Goal: Transaction & Acquisition: Purchase product/service

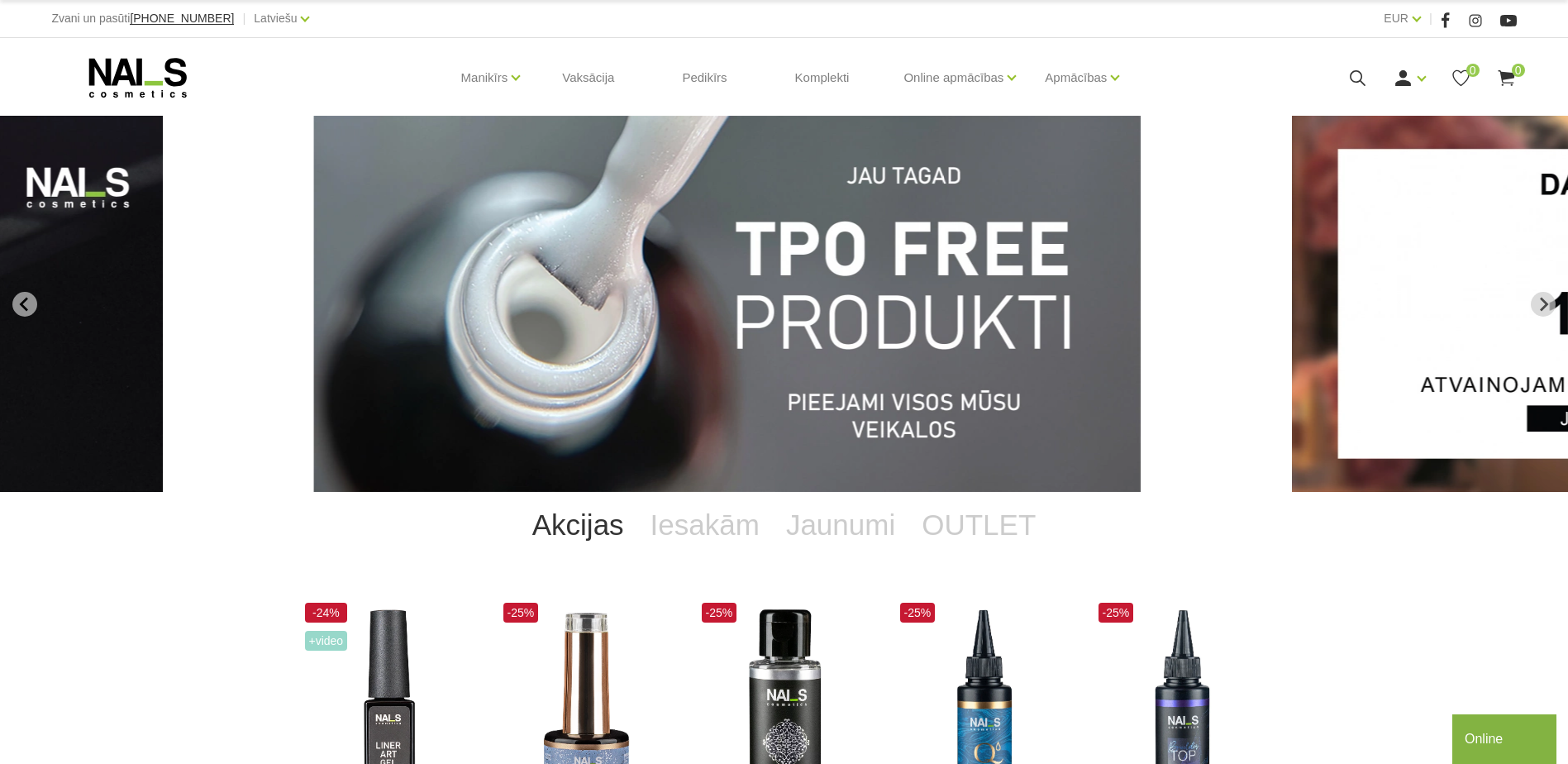
click at [825, 335] on img "1 of 14" at bounding box center [726, 304] width 826 height 376
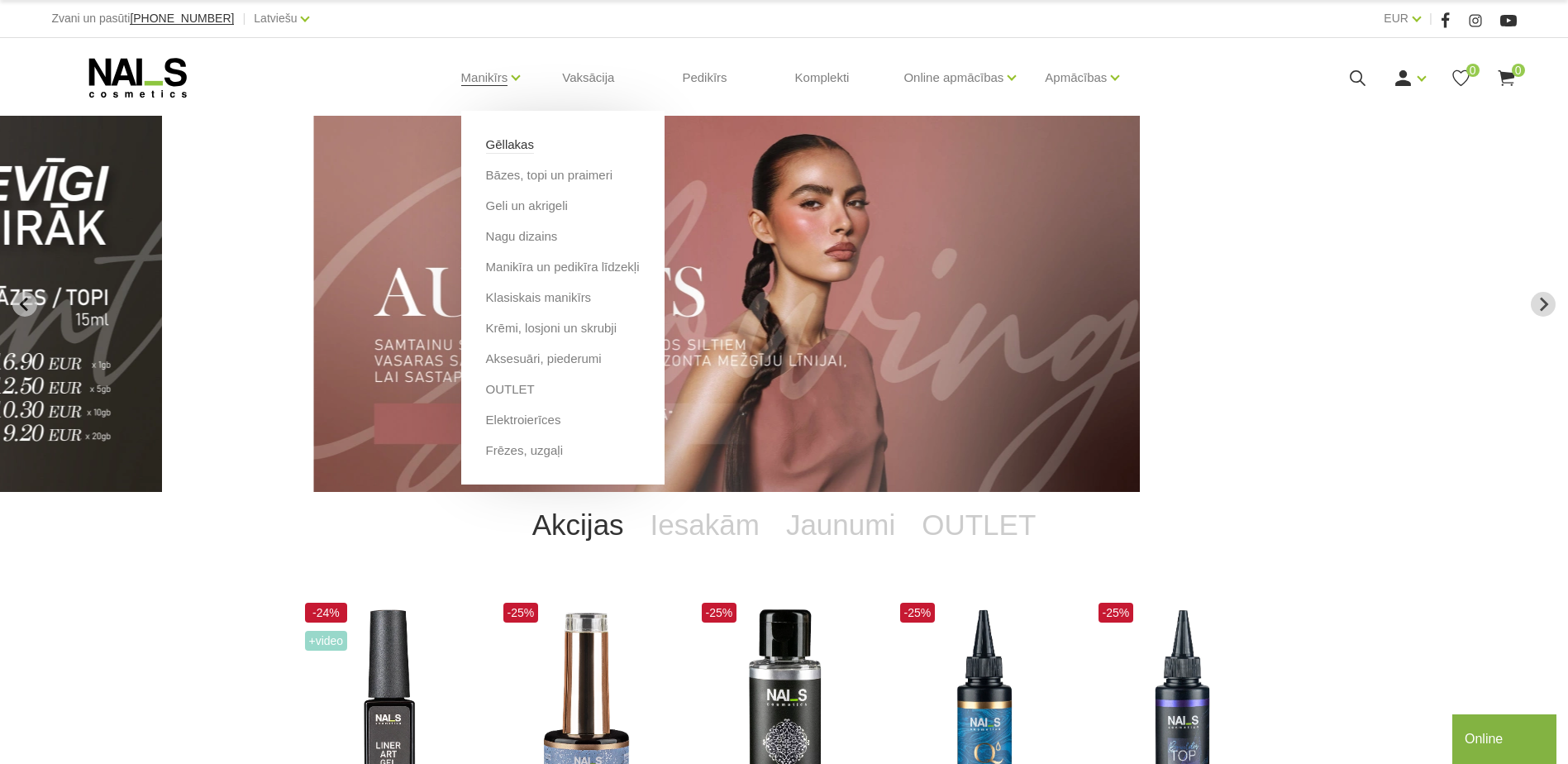
click at [520, 147] on link "Gēllakas" at bounding box center [509, 145] width 48 height 18
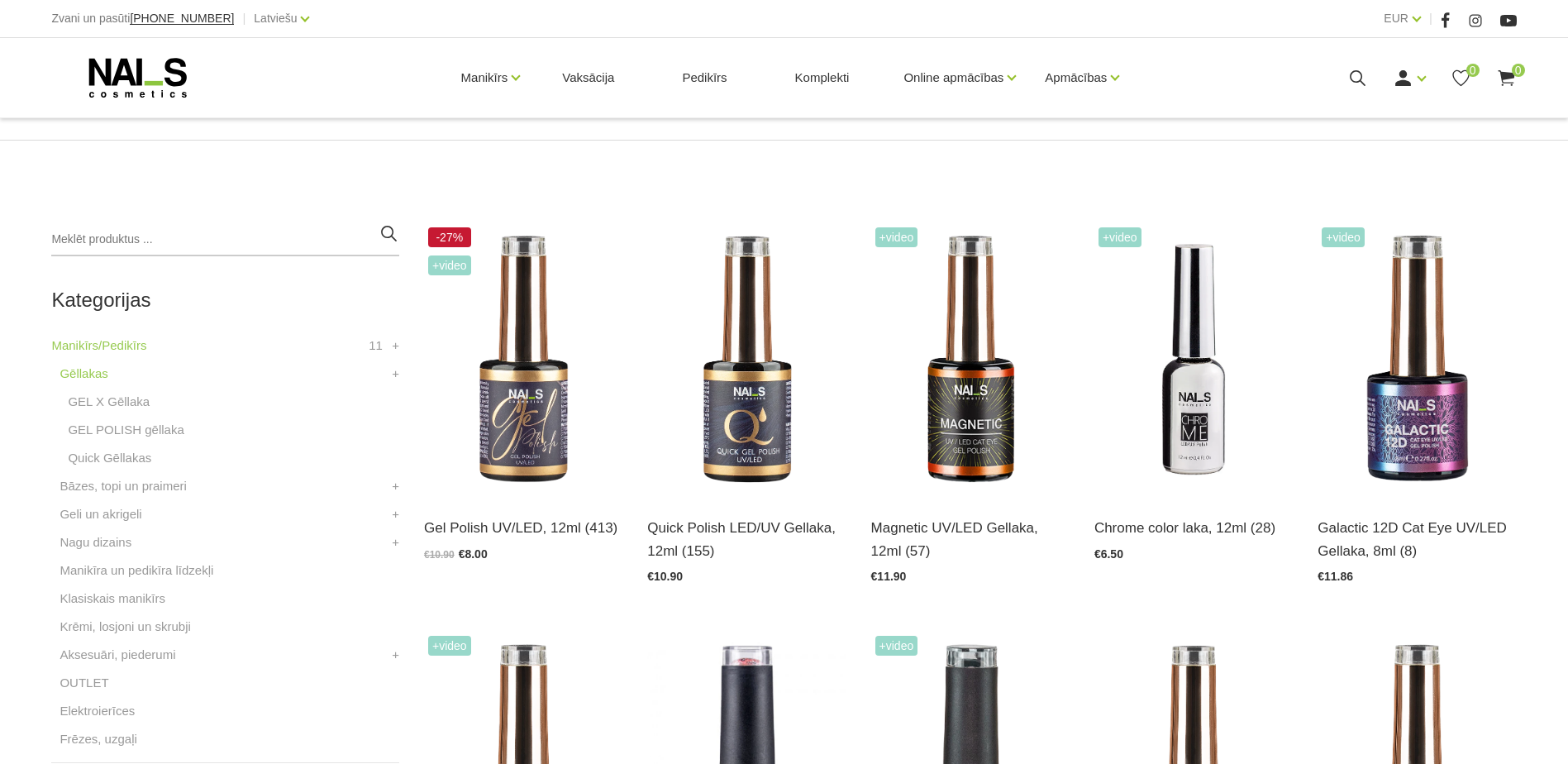
scroll to position [413, 0]
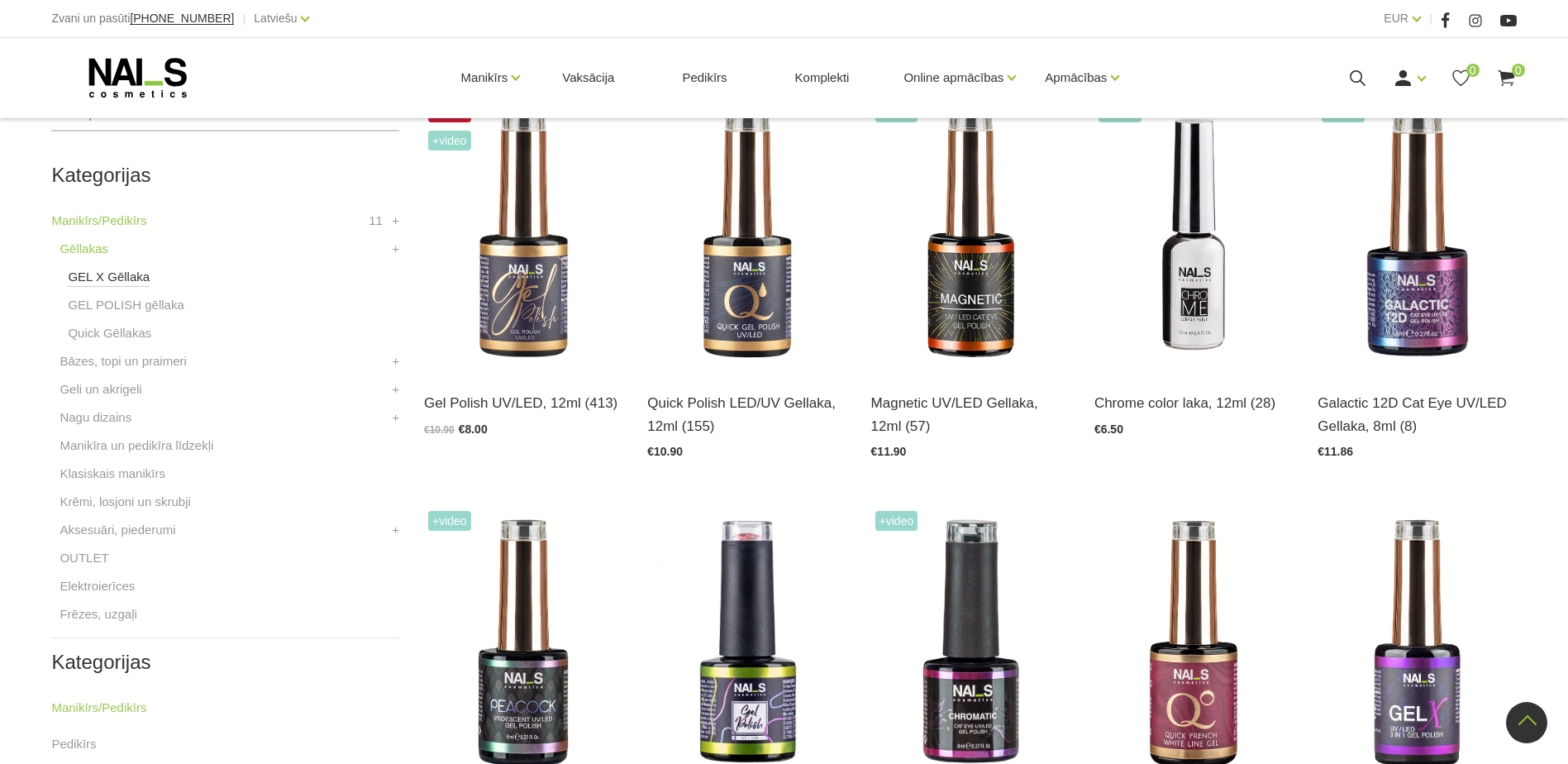
click at [117, 280] on link "GEL X Gēllaka" at bounding box center [109, 277] width 82 height 20
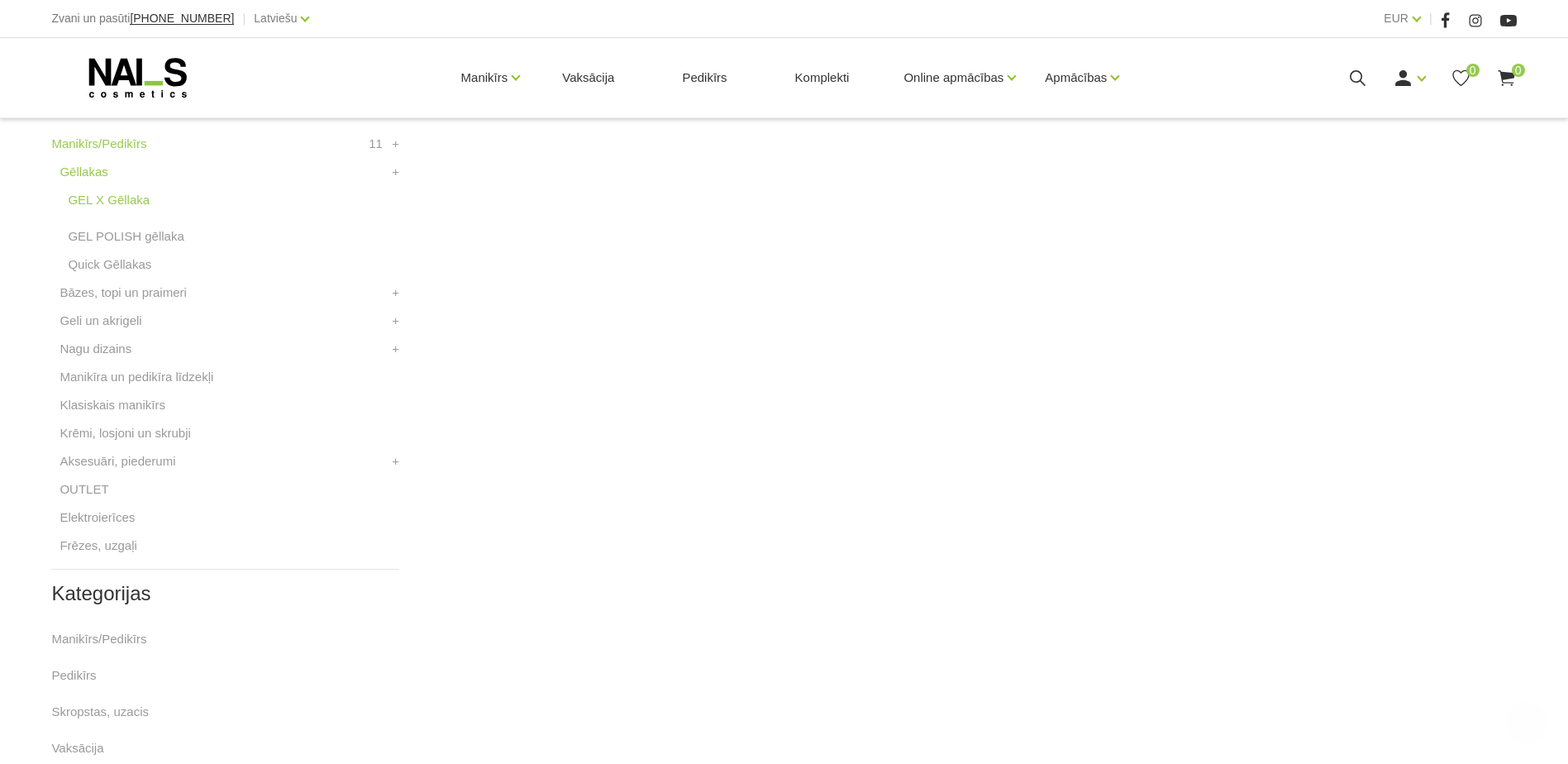
scroll to position [496, 0]
click at [123, 257] on link "Quick Gēllakas" at bounding box center [110, 259] width 84 height 20
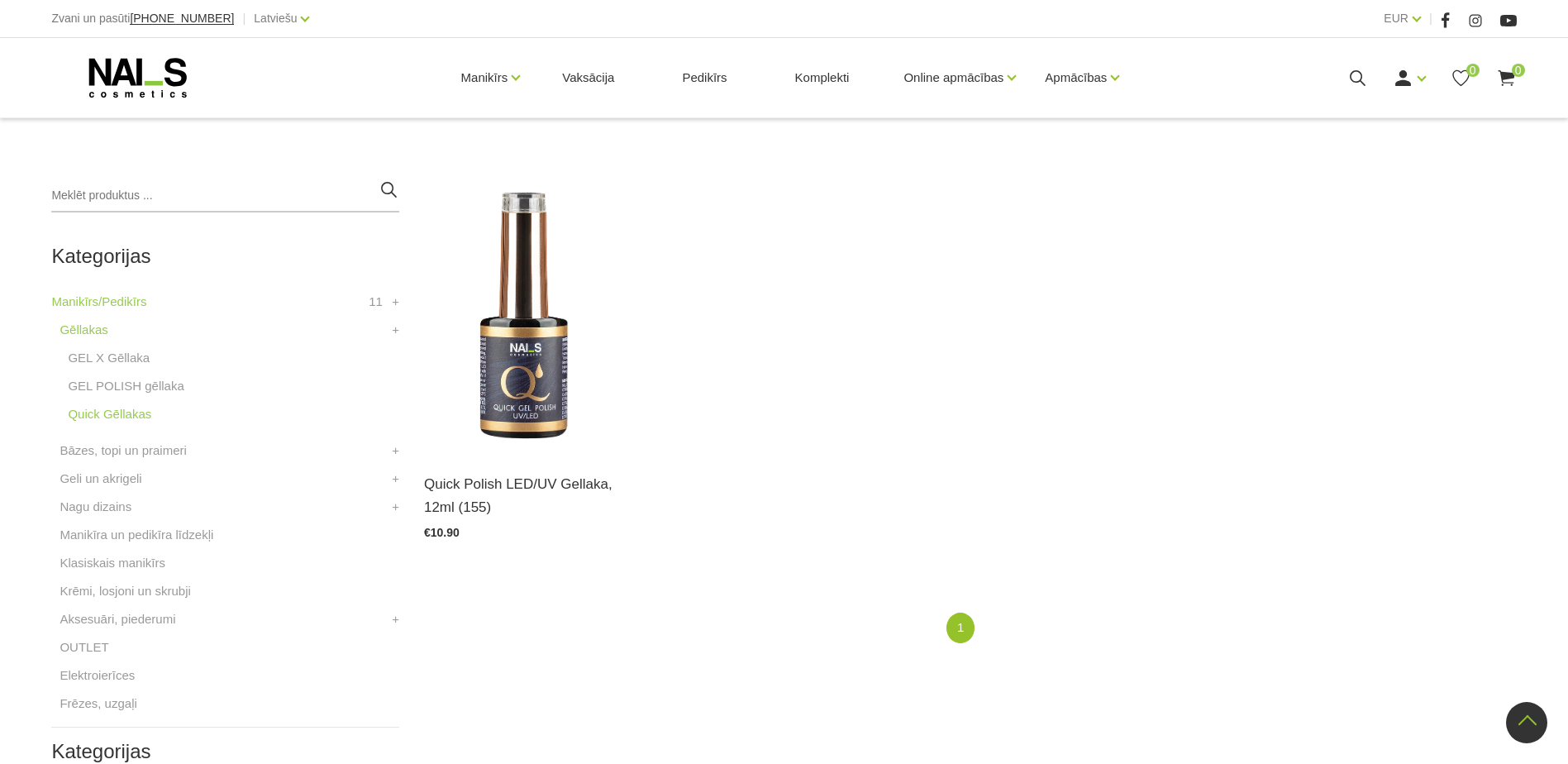
scroll to position [330, 0]
click at [530, 337] on img at bounding box center [524, 317] width 199 height 273
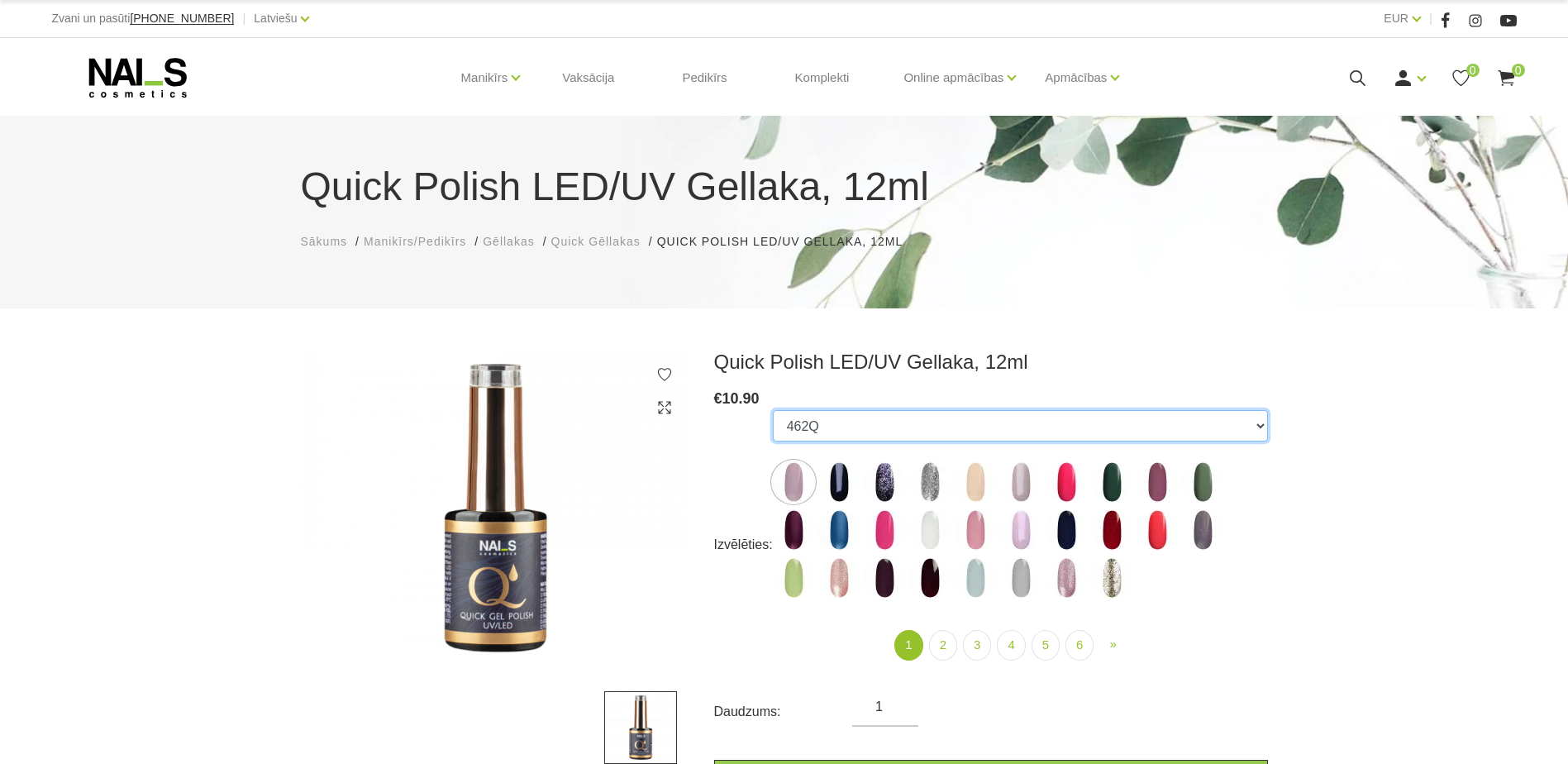
click at [1262, 425] on select "462Q 401Q 578Q 443Q 466Q 445Q 569Q 560Q 552Q 568Q 510Q 528Q 413Q Coconut Milk 5…" at bounding box center [1020, 425] width 495 height 31
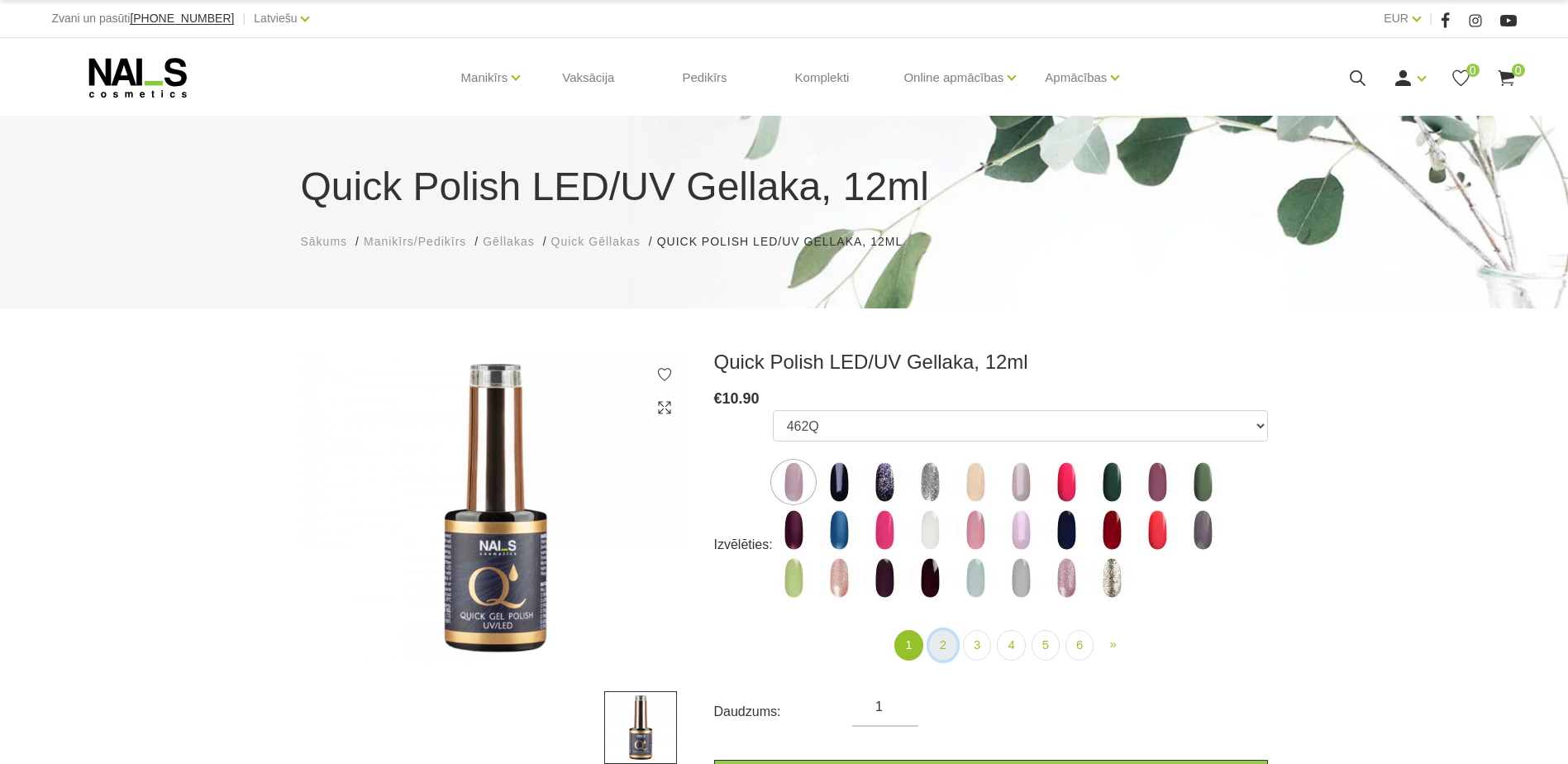
click at [942, 642] on link "2" at bounding box center [944, 645] width 29 height 30
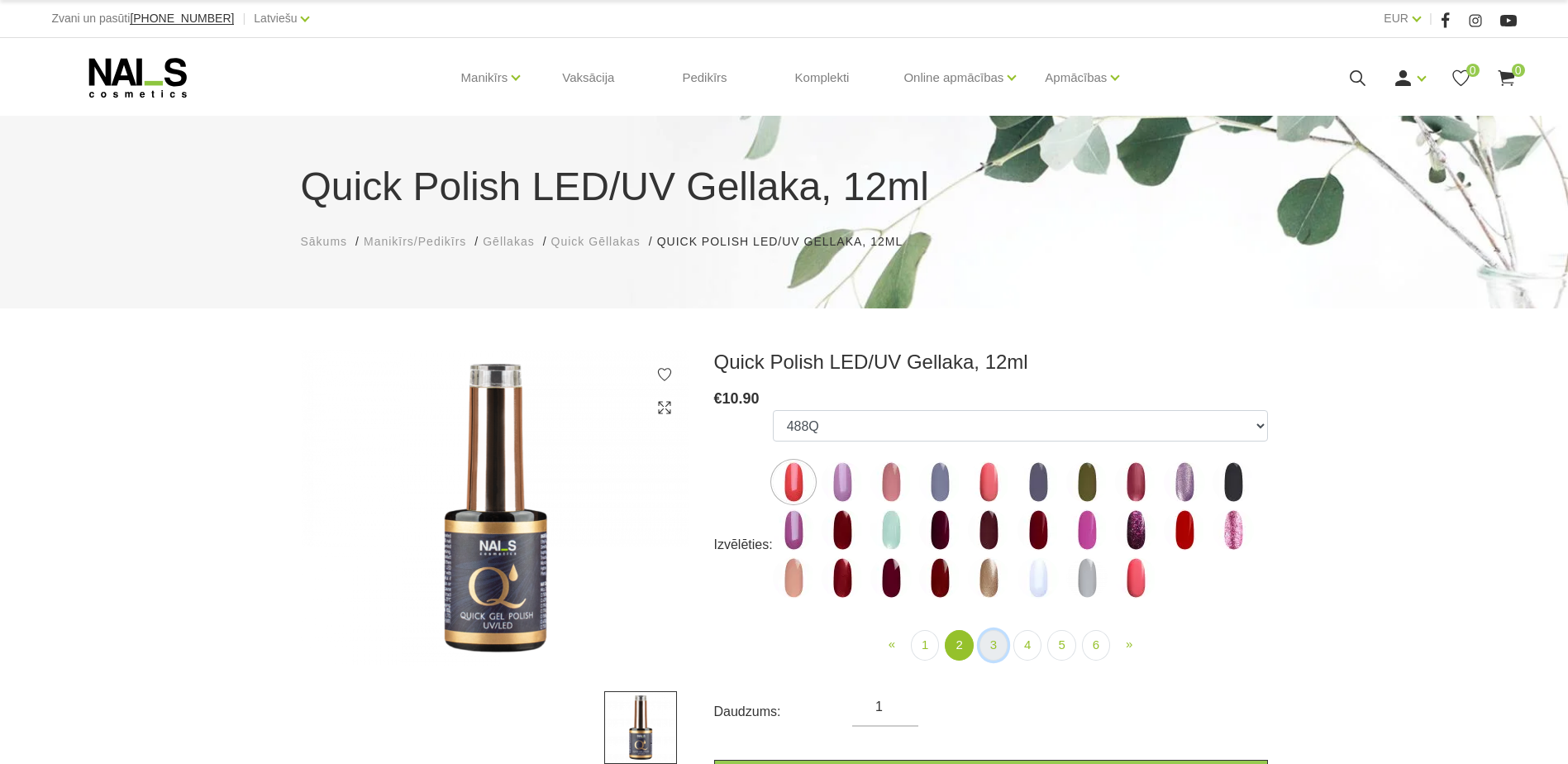
click at [992, 642] on link "3" at bounding box center [994, 645] width 29 height 30
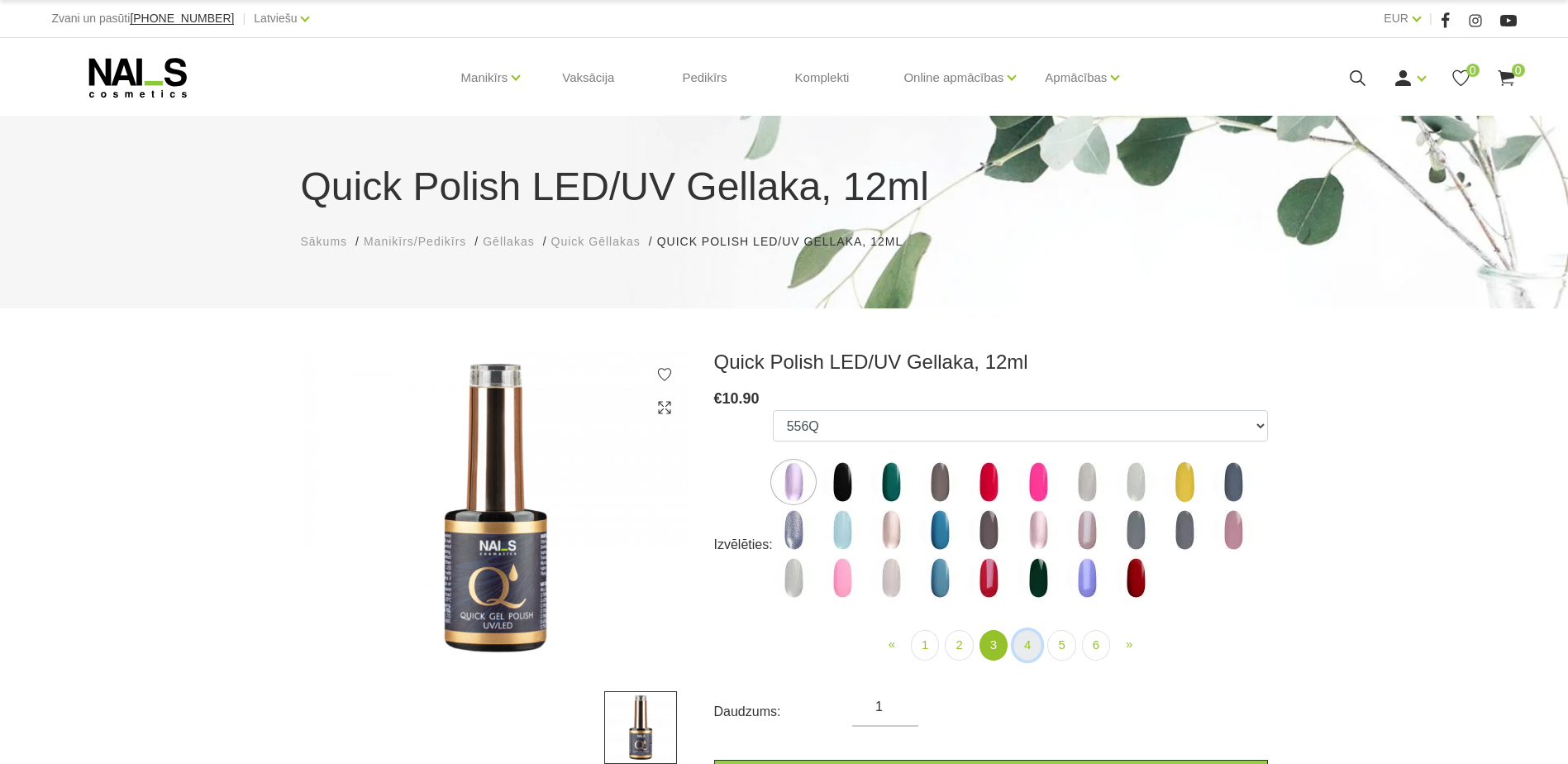
click at [1029, 644] on link "4" at bounding box center [1028, 645] width 29 height 30
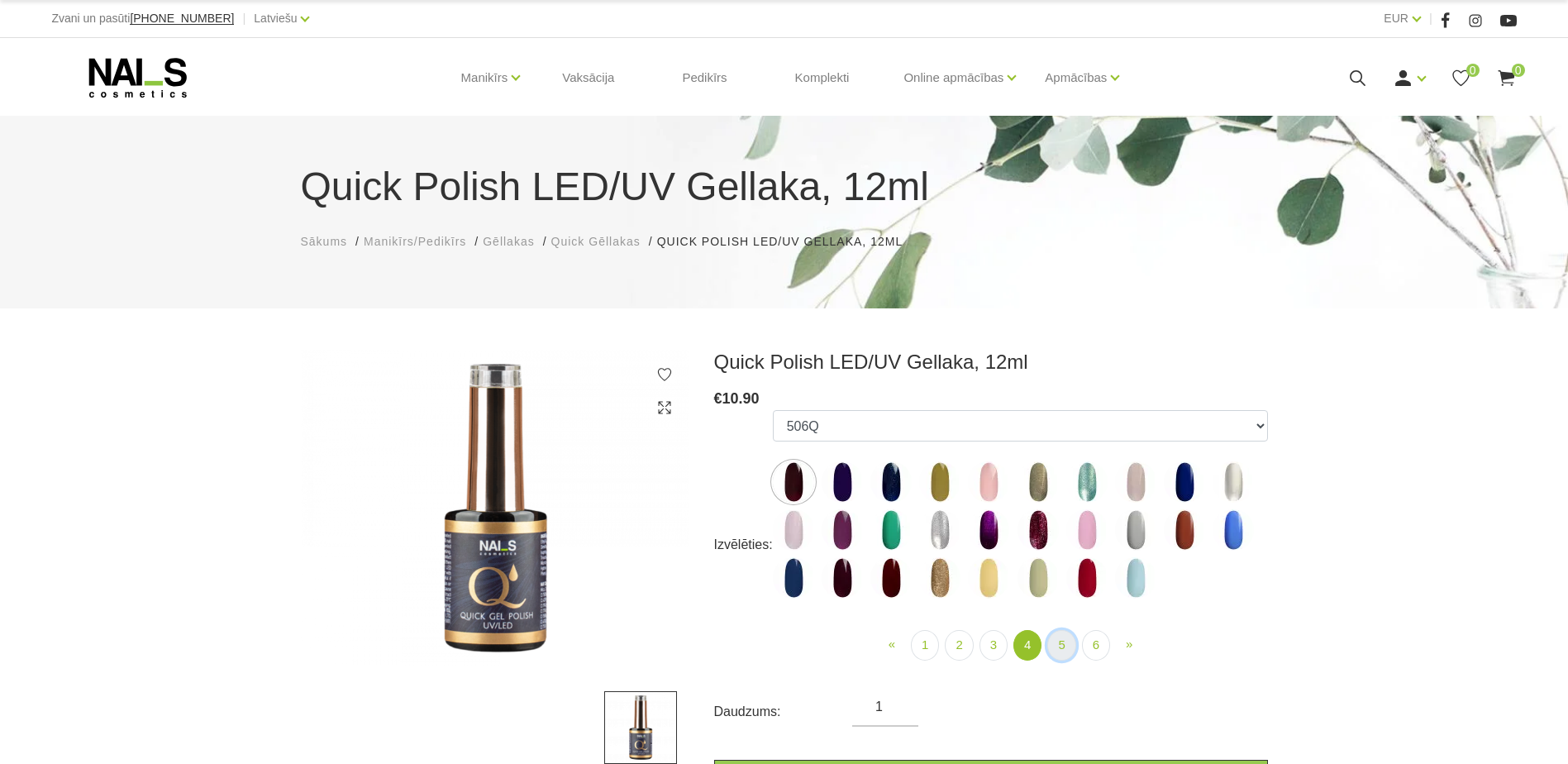
click at [1061, 646] on link "5" at bounding box center [1062, 645] width 29 height 30
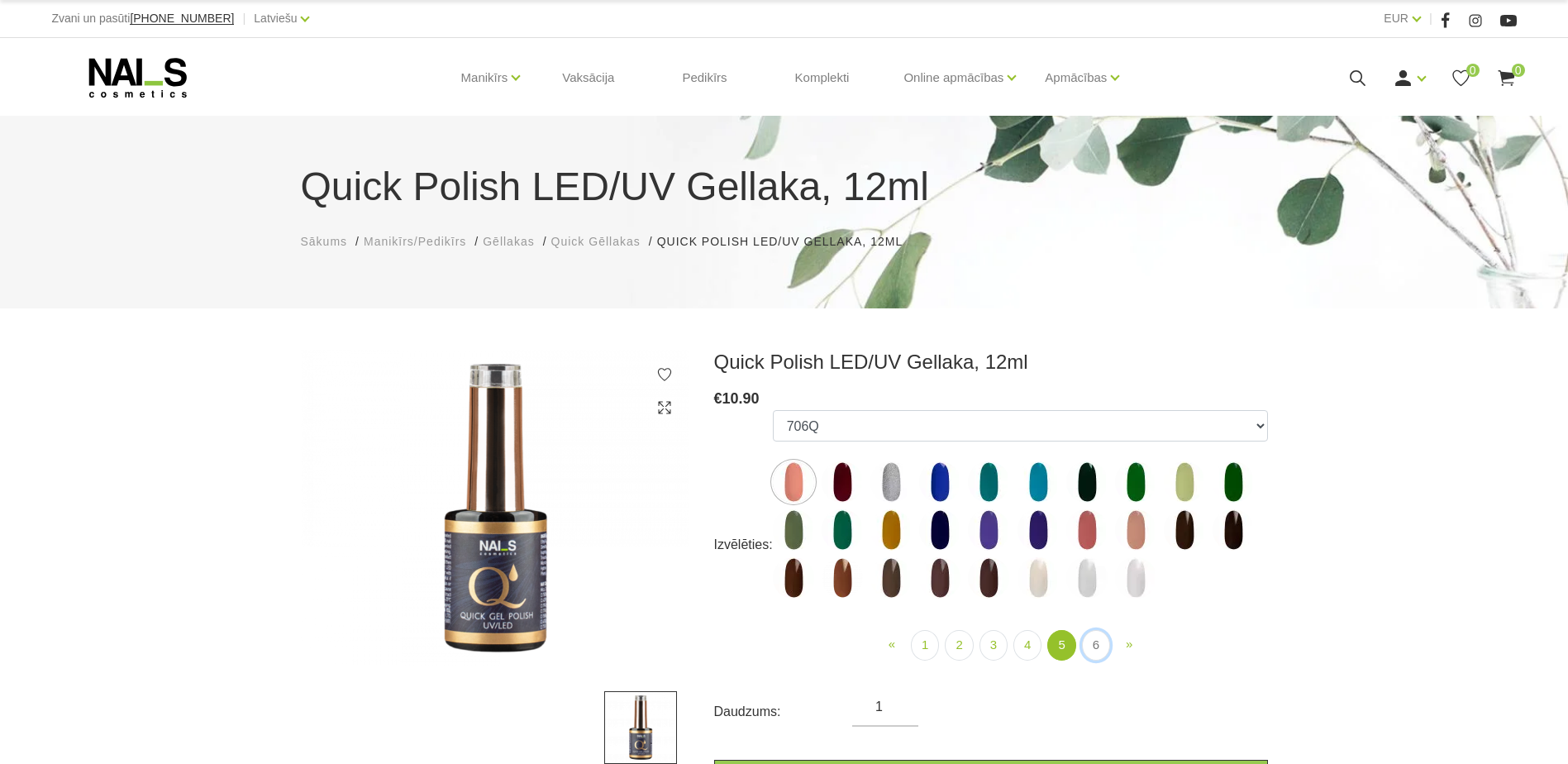
click at [1089, 646] on link "6" at bounding box center [1097, 645] width 29 height 30
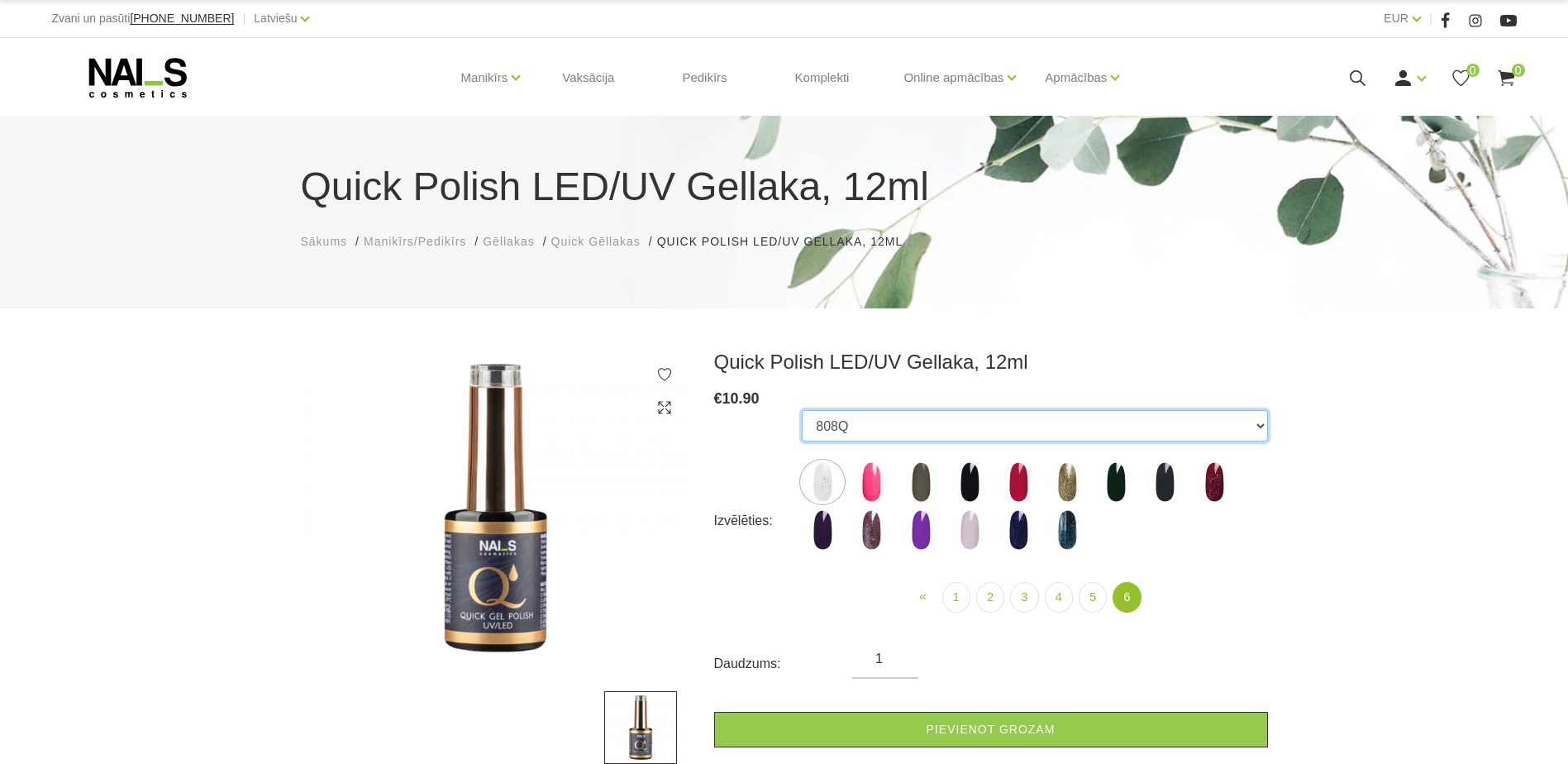
click at [1260, 425] on select "462Q 401Q 578Q 443Q 466Q 445Q 569Q 560Q 552Q 568Q 510Q 528Q 413Q Coconut Milk 5…" at bounding box center [1034, 425] width 466 height 31
select select "5801"
click at [802, 410] on select "462Q 401Q 578Q 443Q 466Q 445Q 569Q 560Q 552Q 568Q 510Q 528Q 413Q Coconut Milk 5…" at bounding box center [1034, 425] width 466 height 31
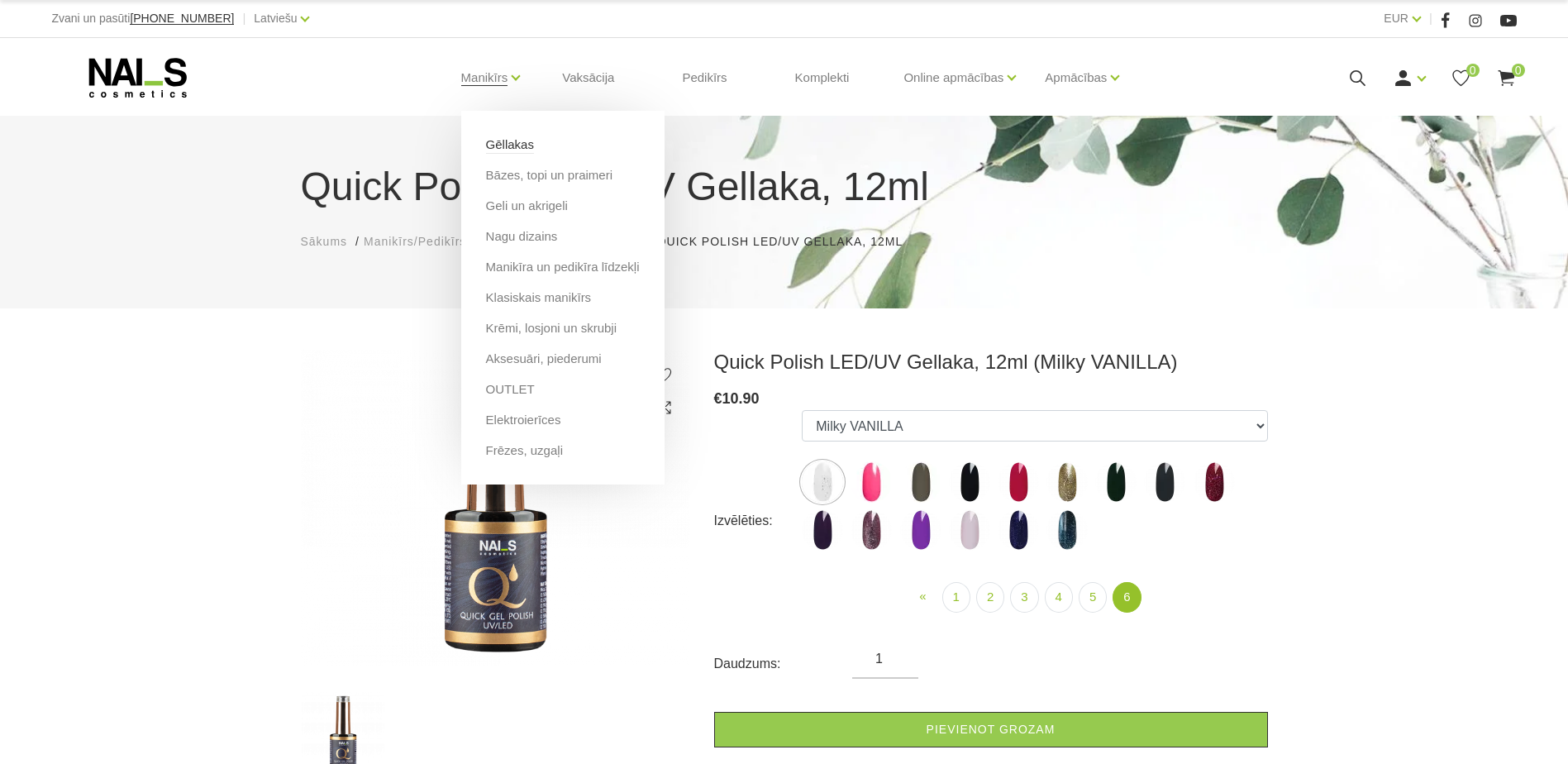
click at [520, 147] on link "Gēllakas" at bounding box center [509, 145] width 48 height 18
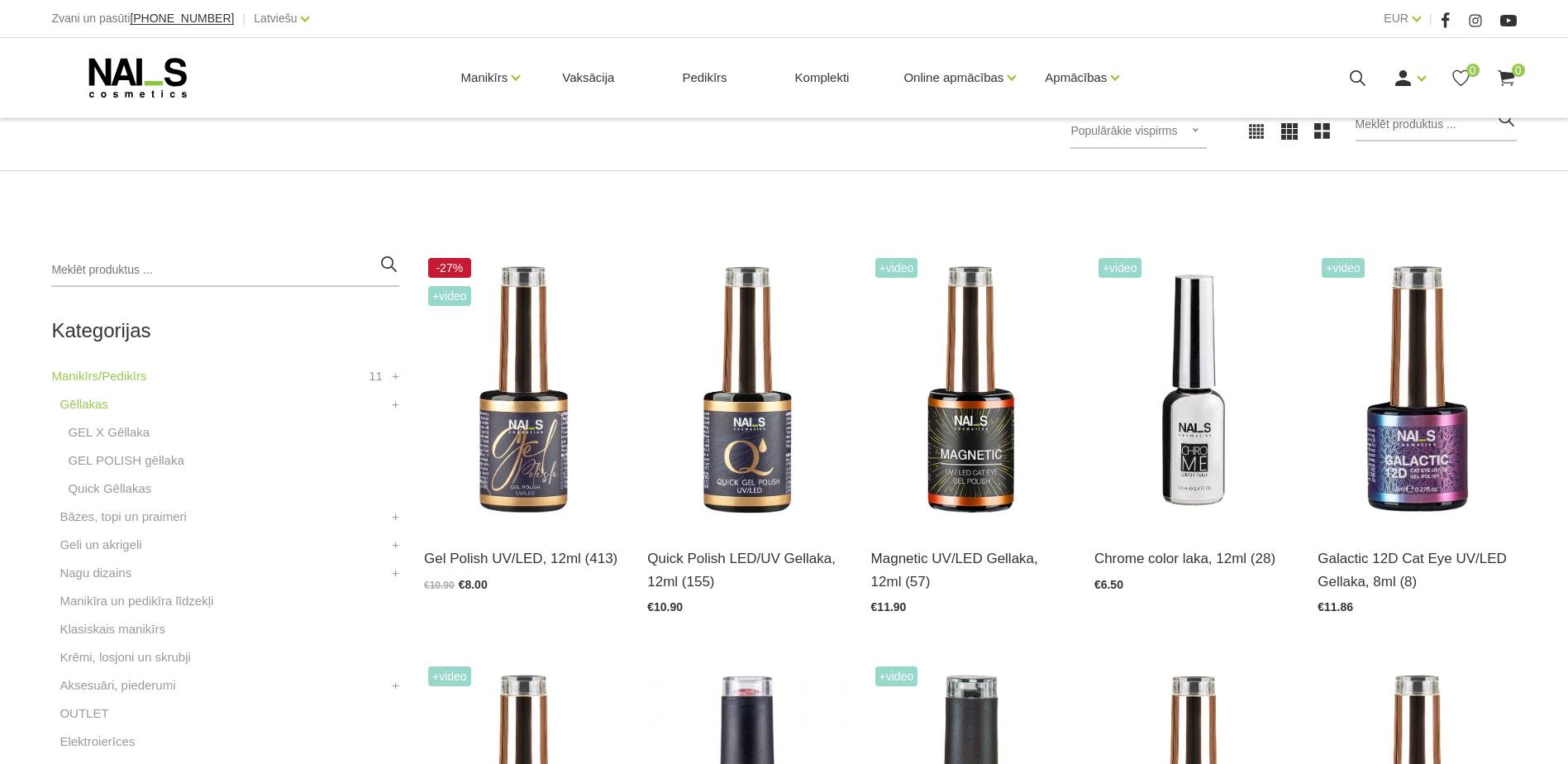
scroll to position [330, 0]
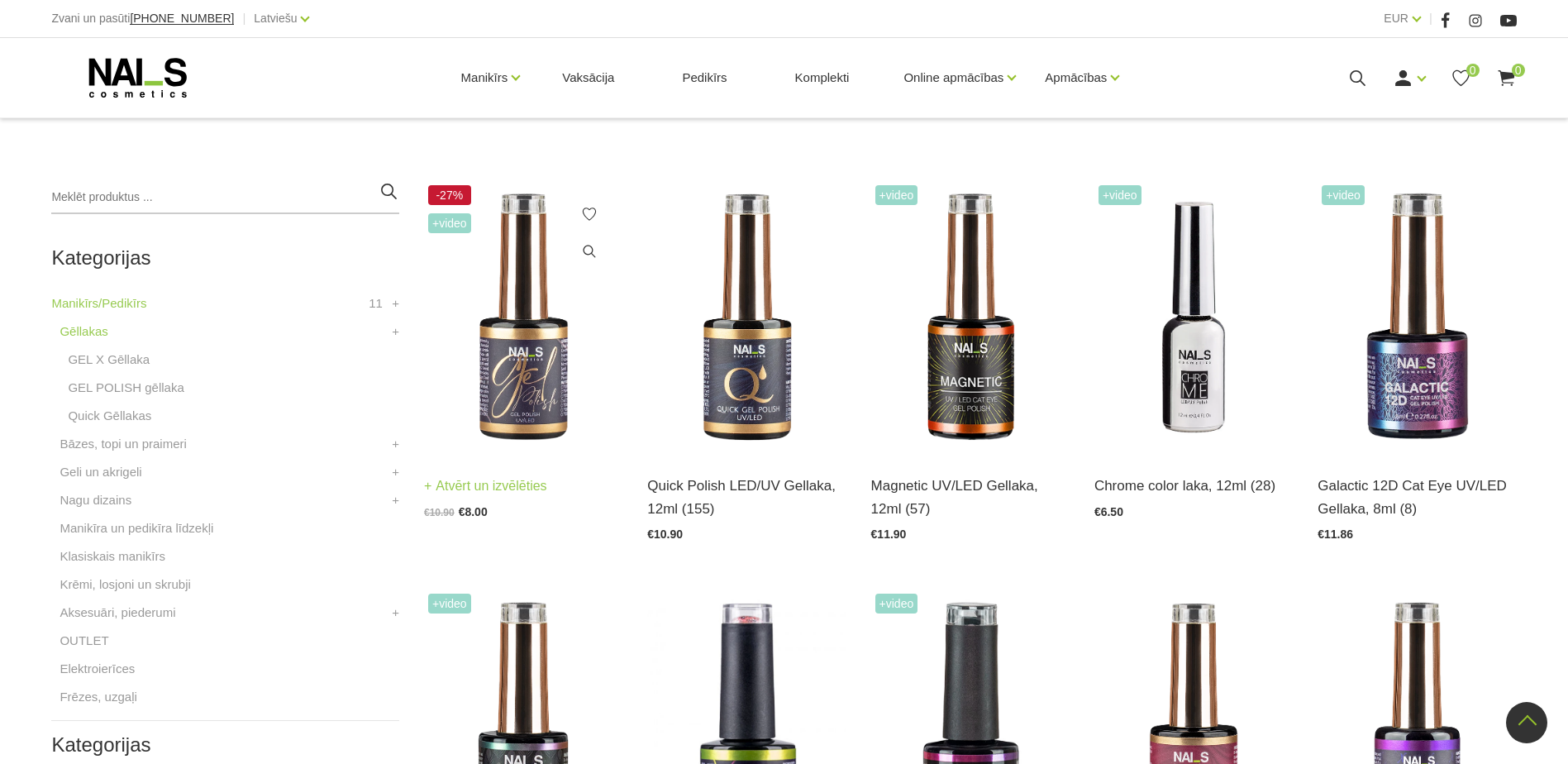
click at [542, 386] on img at bounding box center [524, 317] width 199 height 273
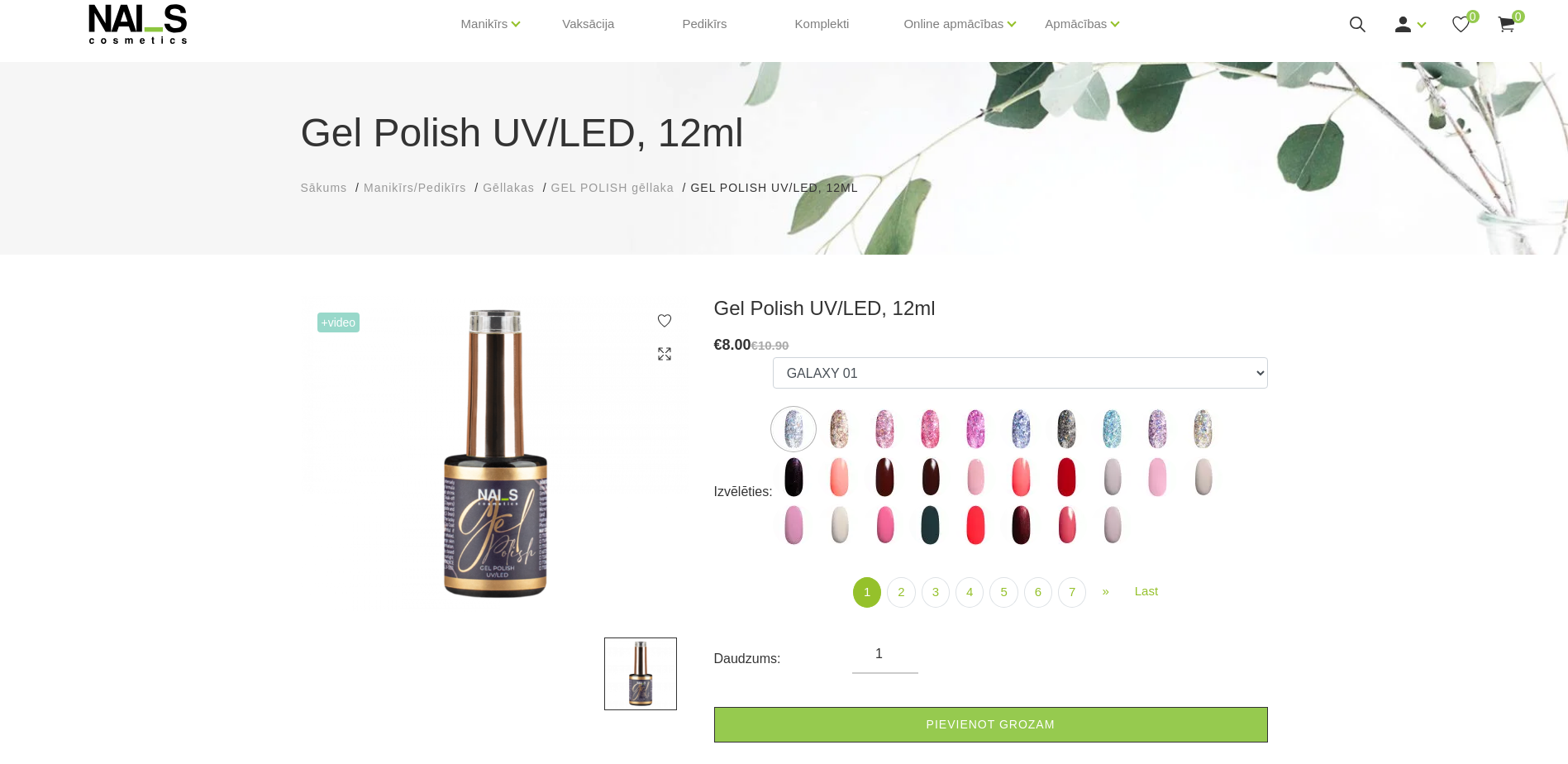
scroll to position [83, 0]
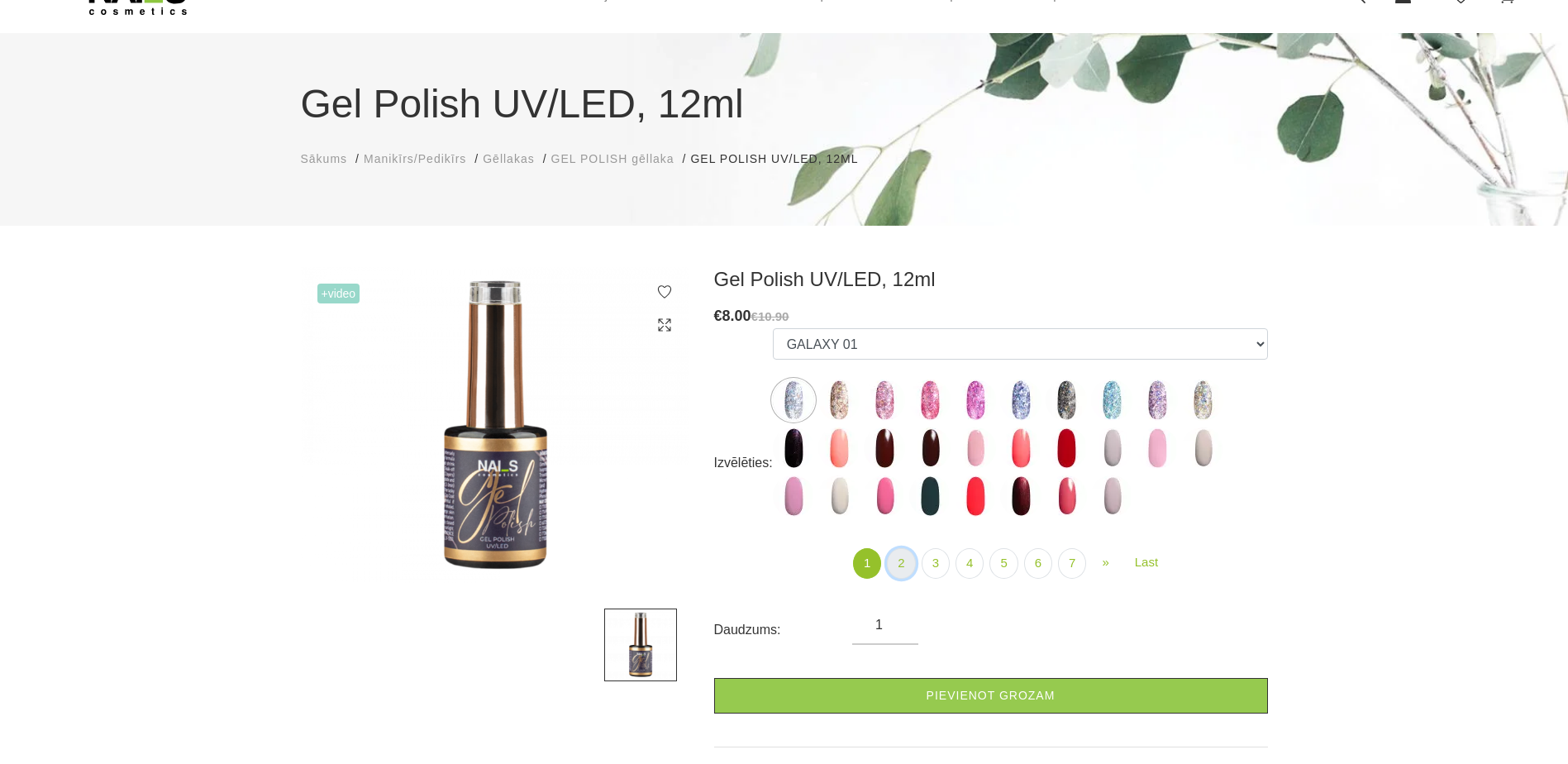
click at [893, 555] on link "2" at bounding box center [901, 563] width 29 height 30
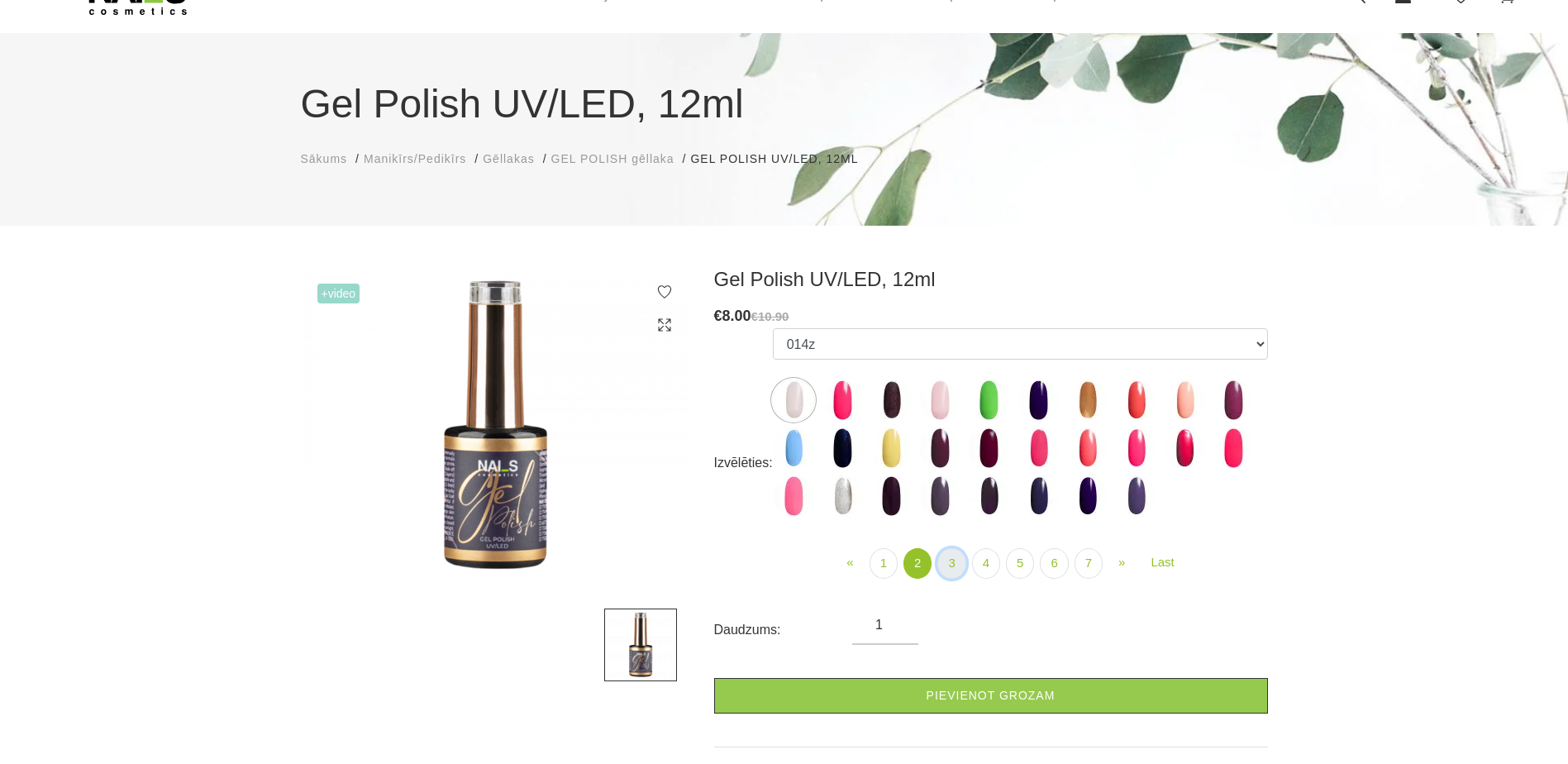
click at [945, 565] on link "3" at bounding box center [952, 563] width 29 height 30
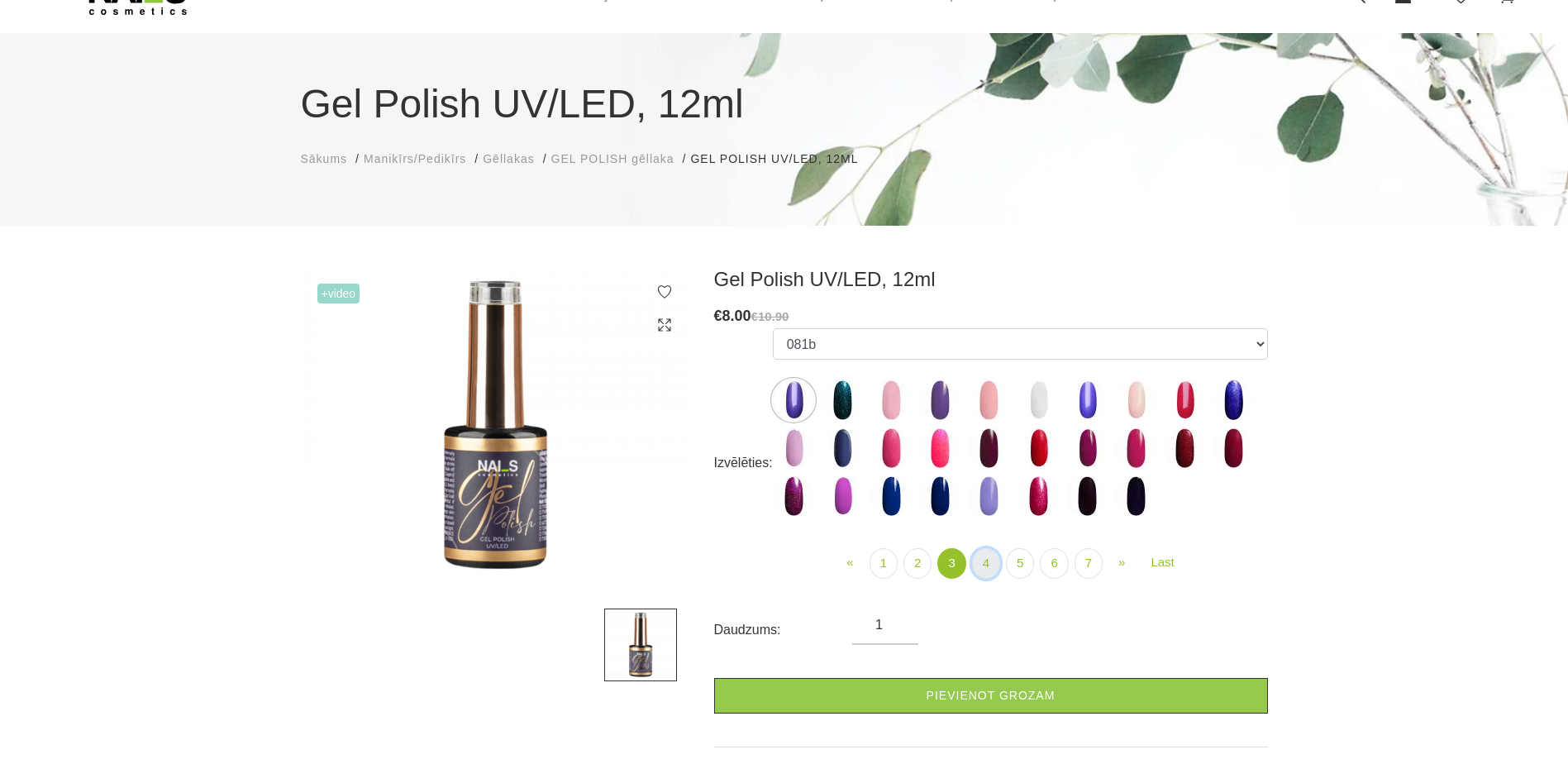
click at [987, 564] on link "4" at bounding box center [987, 563] width 29 height 30
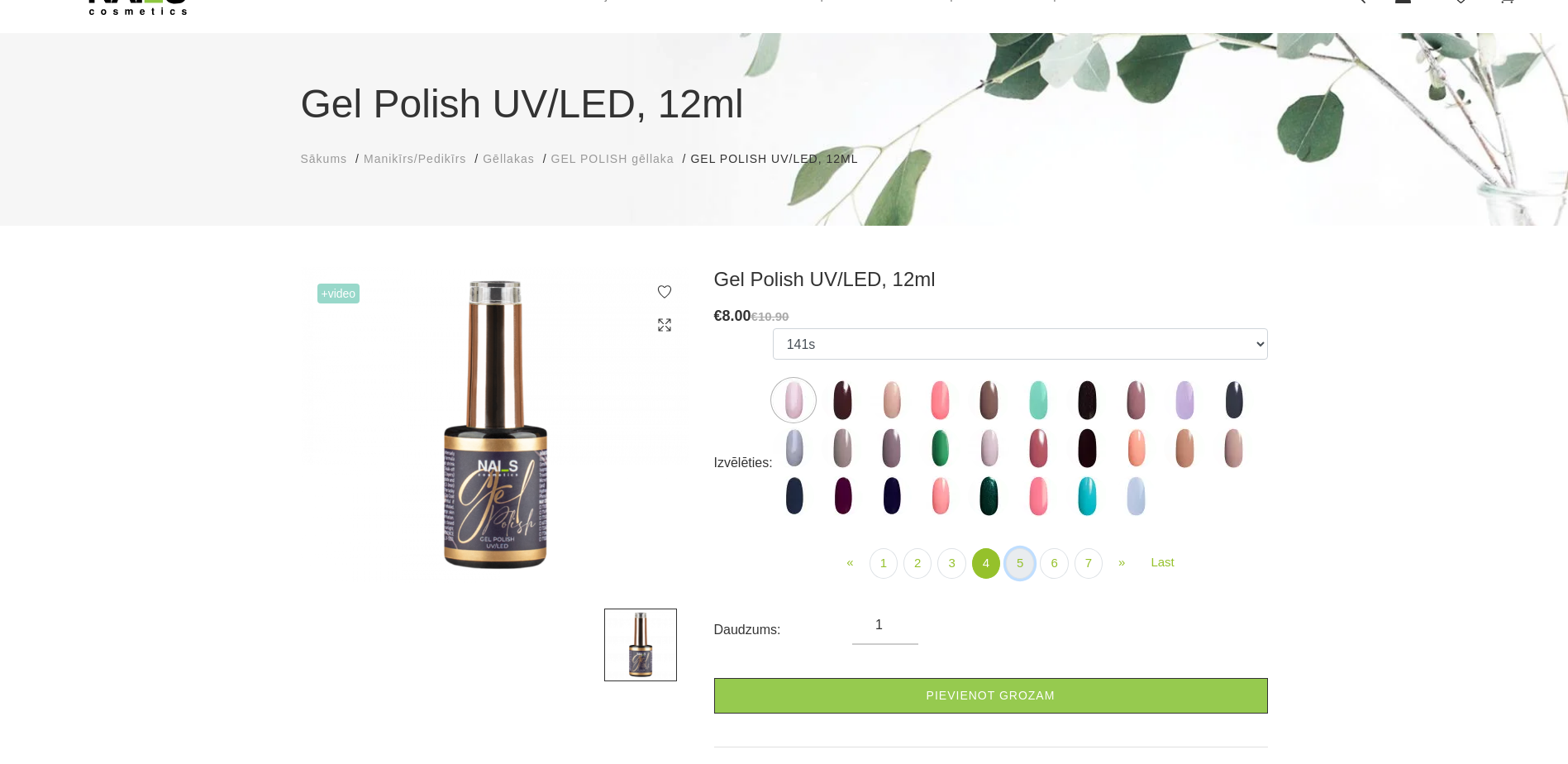
click at [1024, 564] on link "5" at bounding box center [1020, 563] width 29 height 30
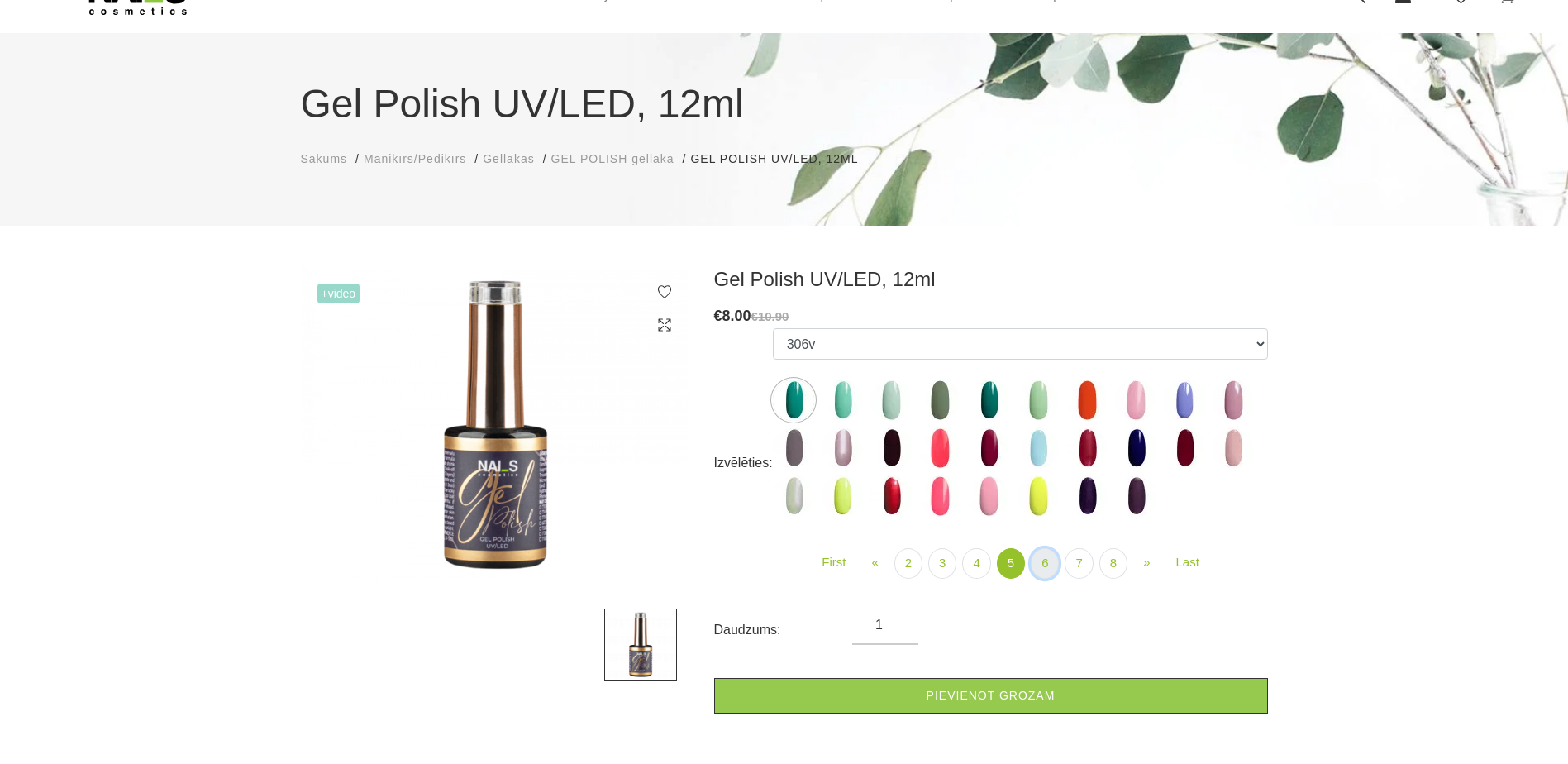
click at [1051, 571] on link "6" at bounding box center [1045, 563] width 29 height 30
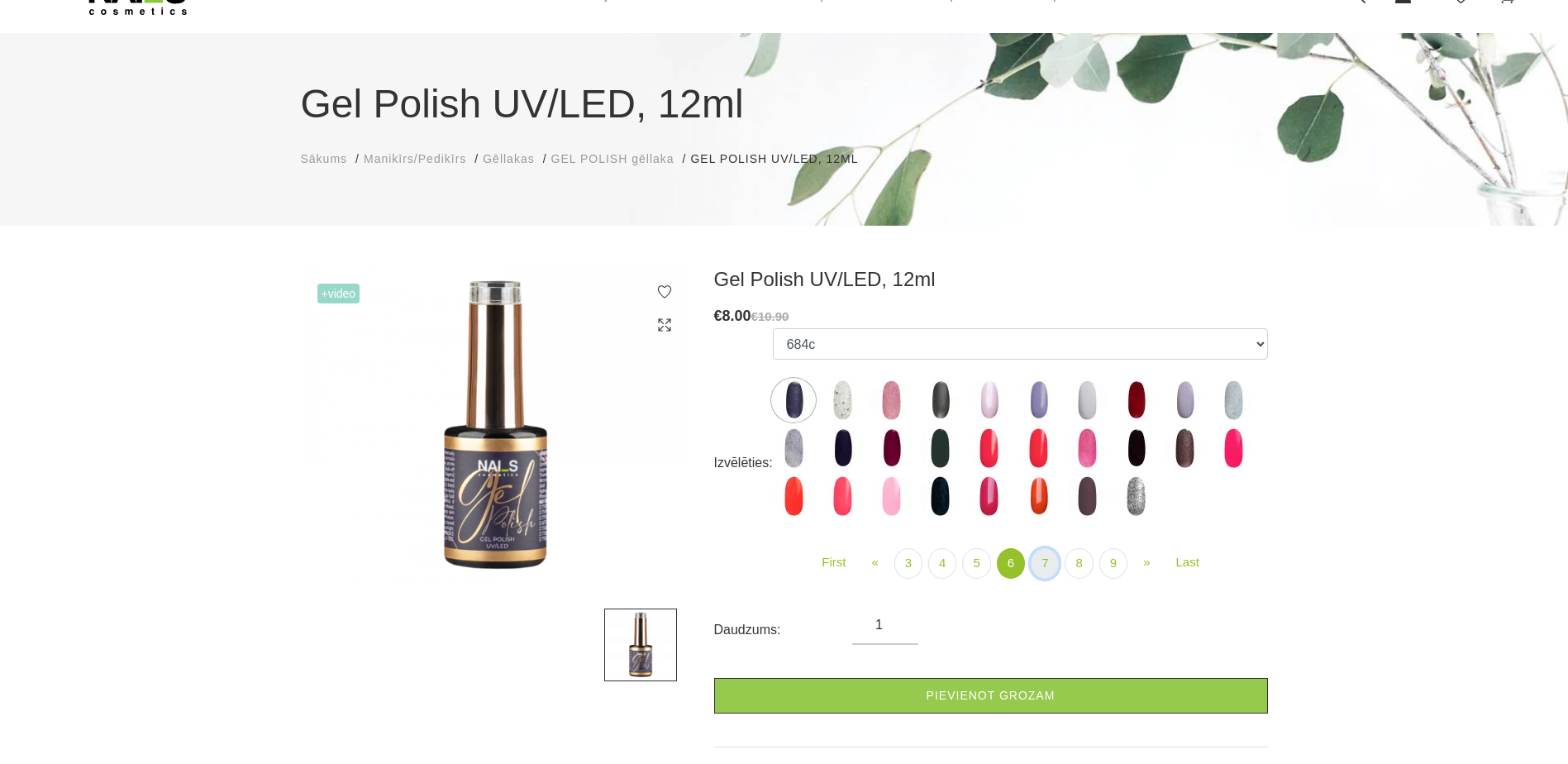
click at [1053, 565] on link "7" at bounding box center [1045, 563] width 29 height 30
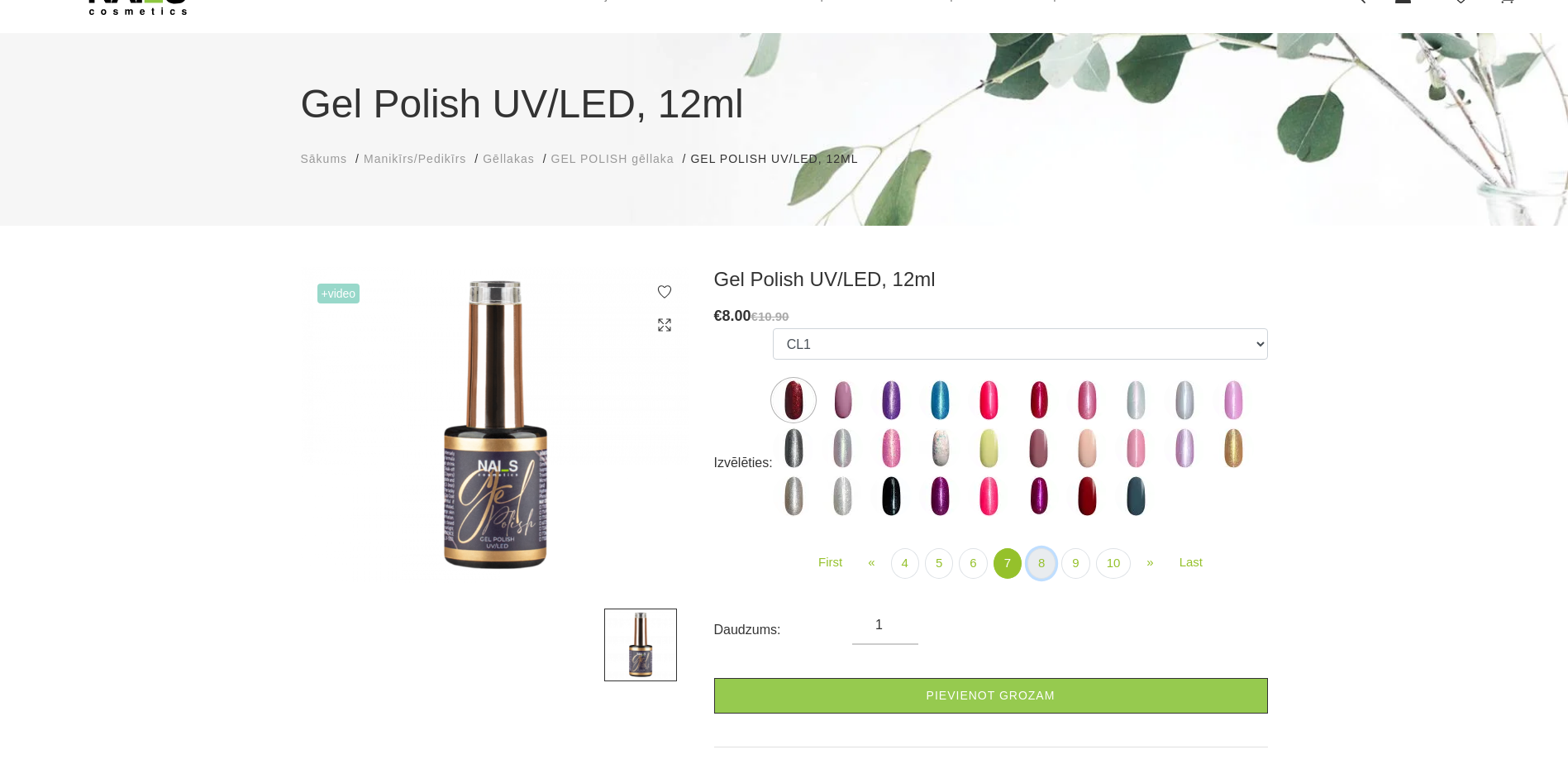
click at [1048, 561] on link "8" at bounding box center [1042, 563] width 29 height 30
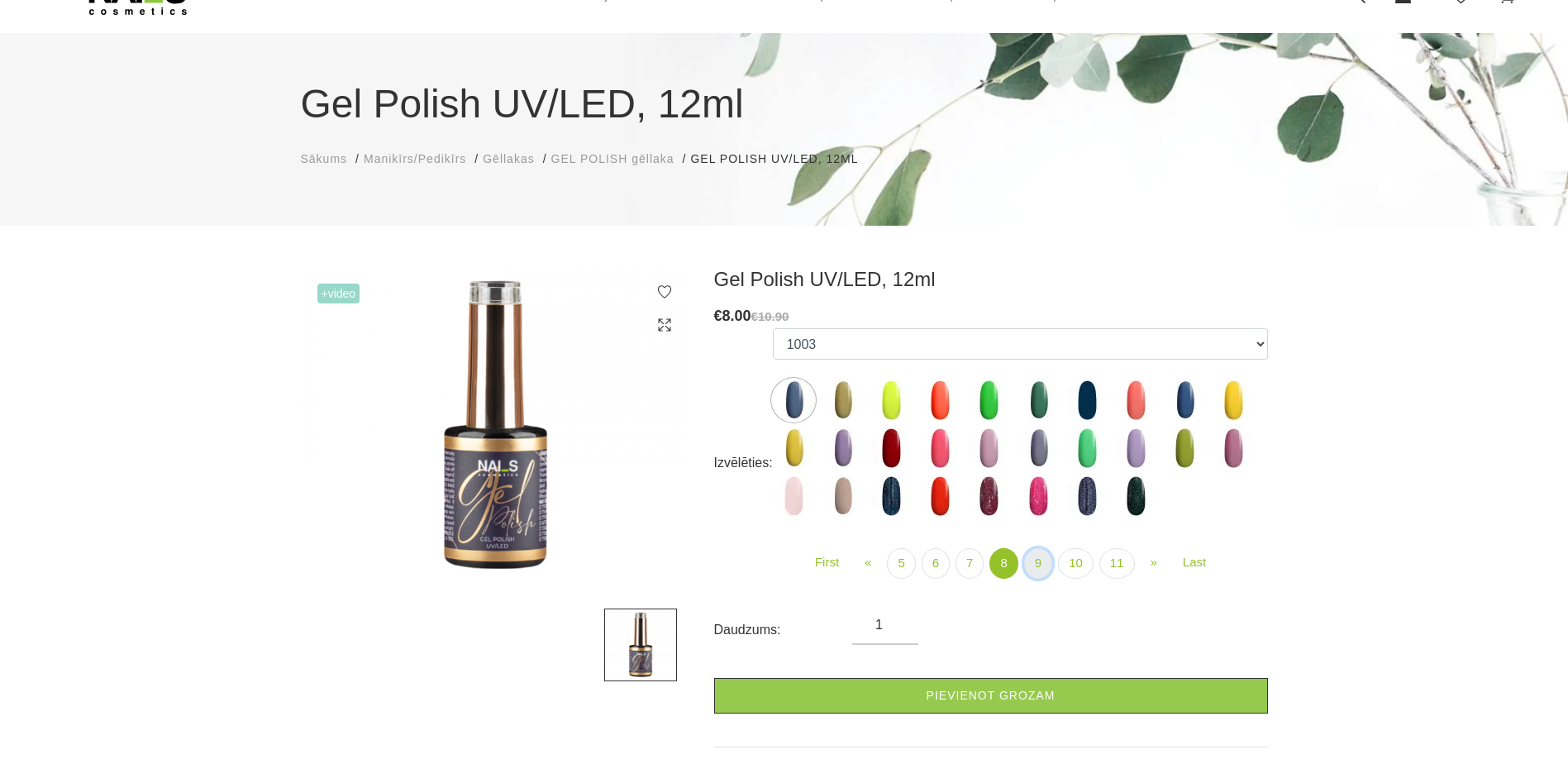
click at [1045, 562] on link "9" at bounding box center [1039, 563] width 29 height 30
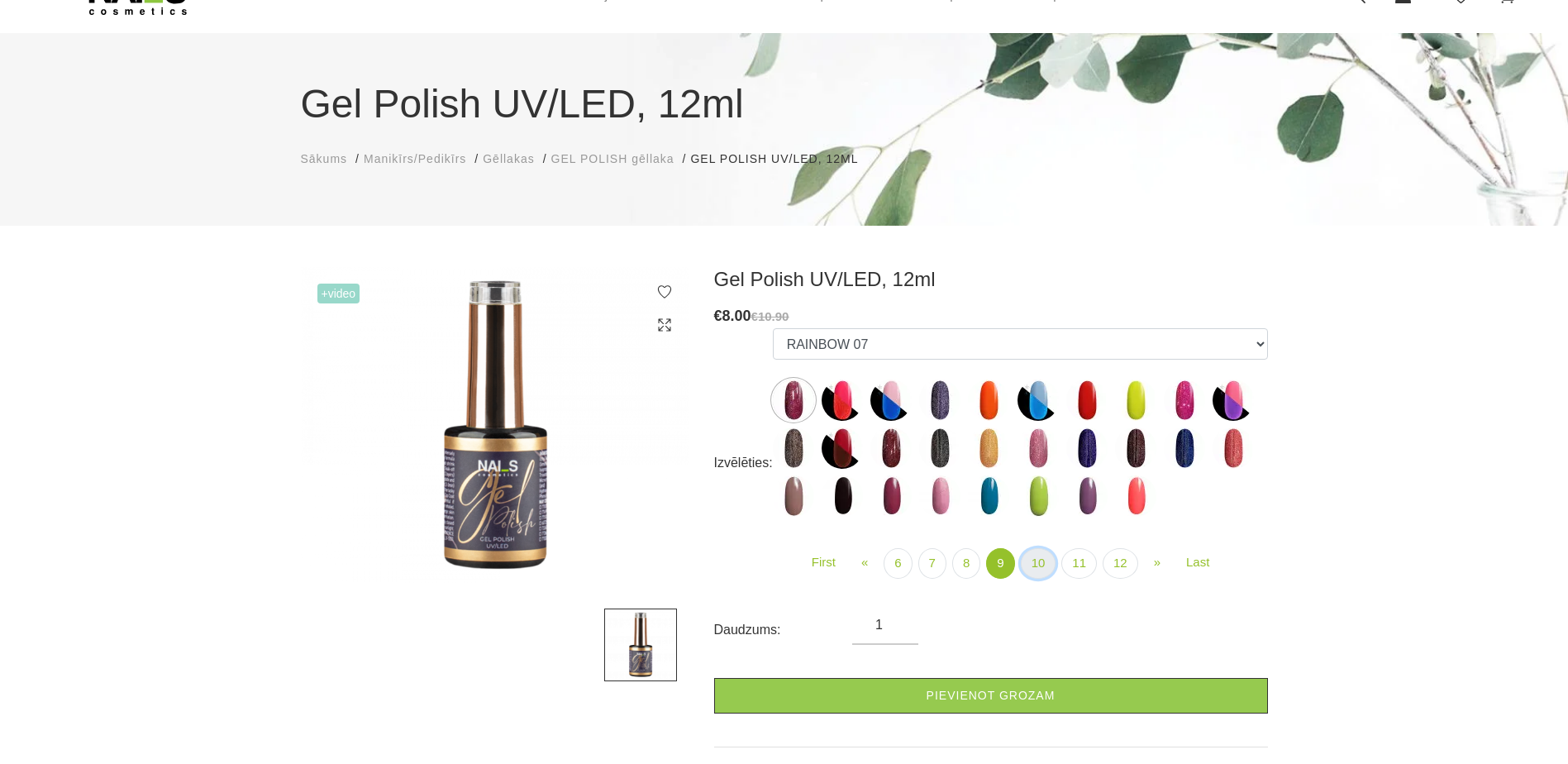
click at [1047, 564] on link "10" at bounding box center [1039, 563] width 35 height 30
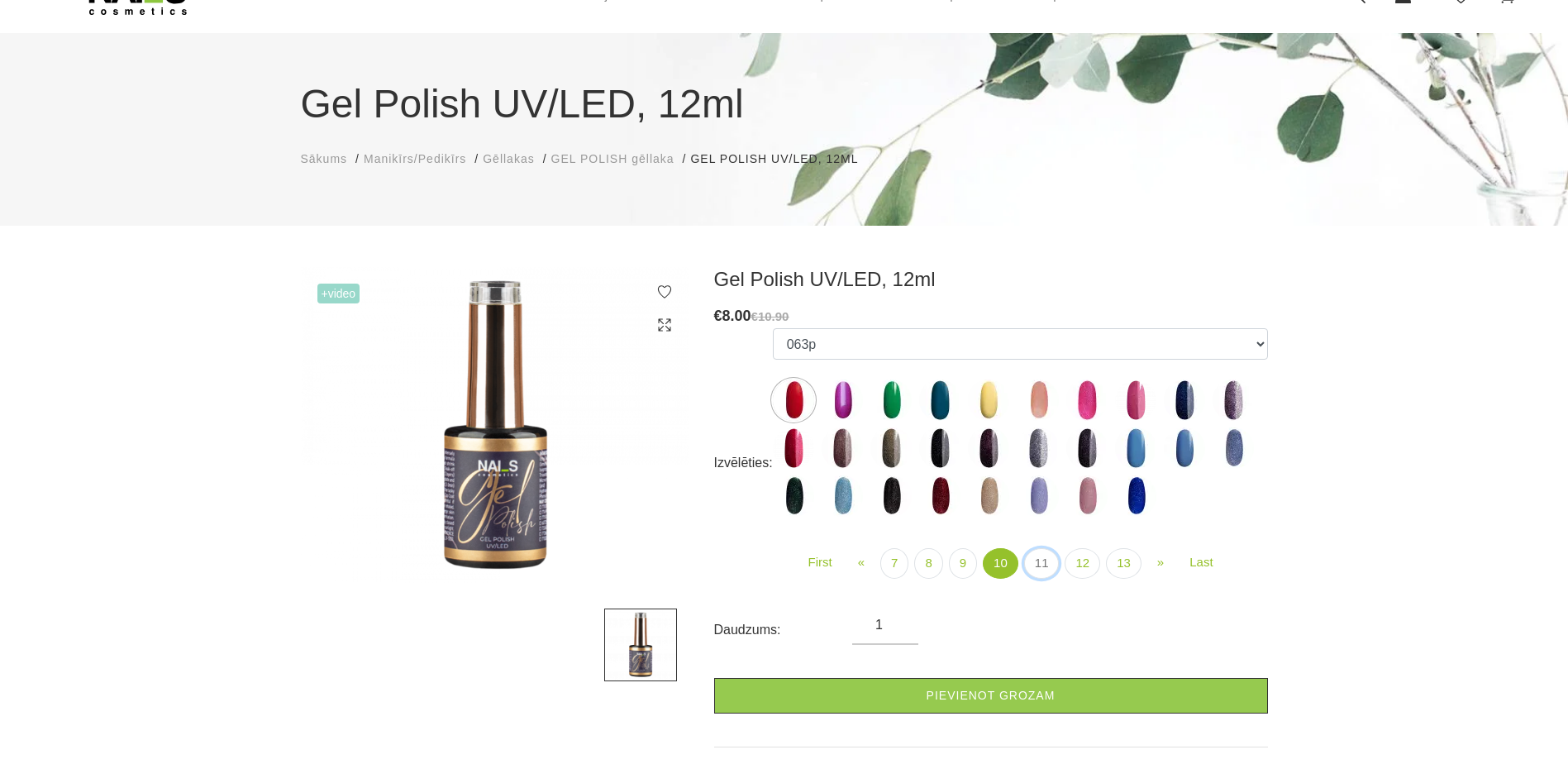
click at [1047, 564] on link "11" at bounding box center [1042, 563] width 35 height 30
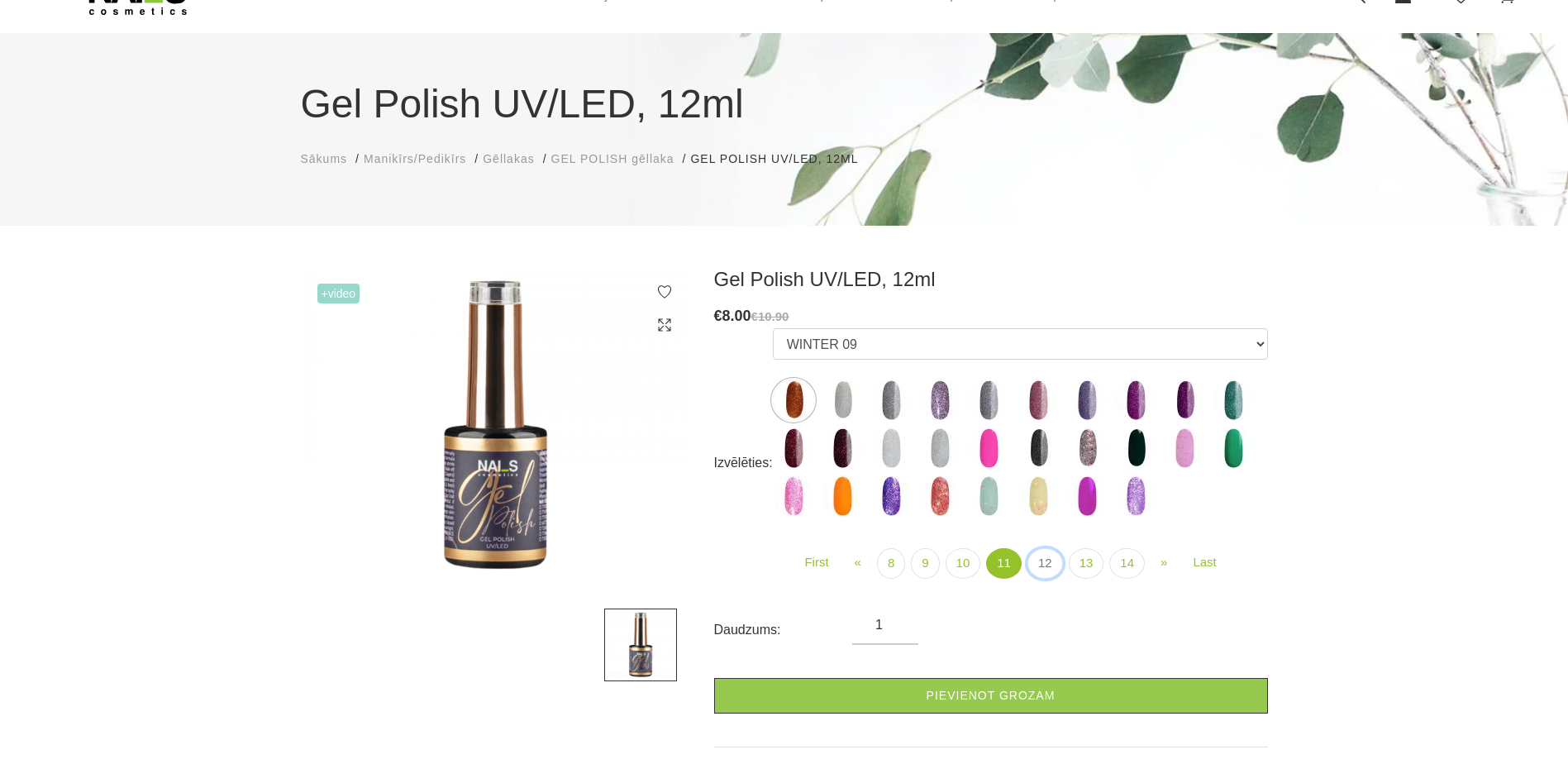
click at [1047, 564] on link "12" at bounding box center [1045, 563] width 35 height 30
